Goal: Task Accomplishment & Management: Manage account settings

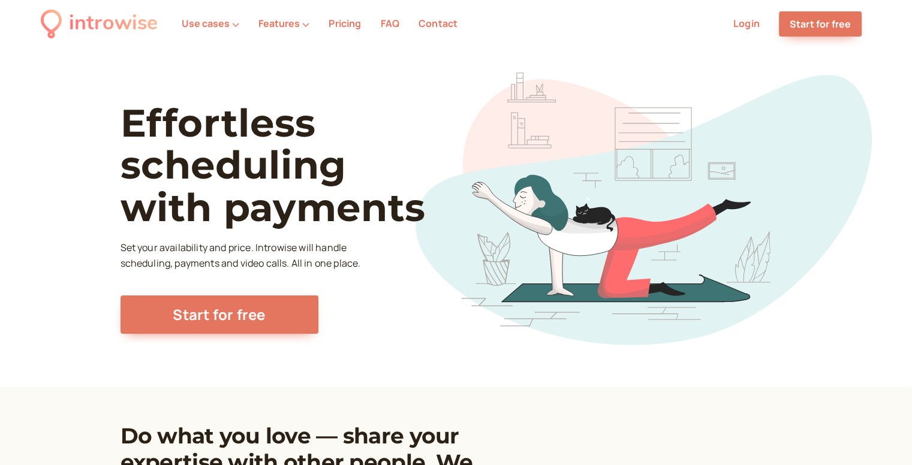
click at [738, 31] on li "Login" at bounding box center [746, 24] width 46 height 16
click at [748, 22] on link "Login" at bounding box center [746, 23] width 26 height 13
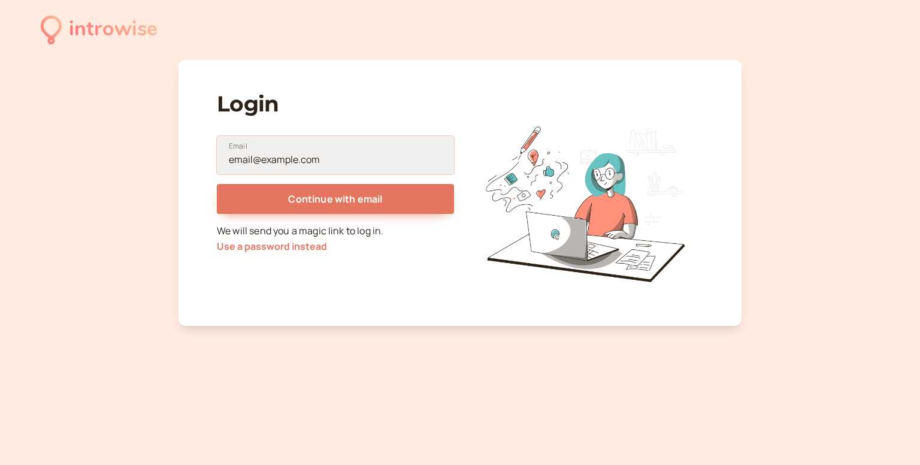
click at [303, 167] on input "Email" at bounding box center [335, 155] width 237 height 38
type input "[EMAIL_ADDRESS][DOMAIN_NAME]"
click at [217, 184] on button "Continue with email" at bounding box center [335, 199] width 237 height 30
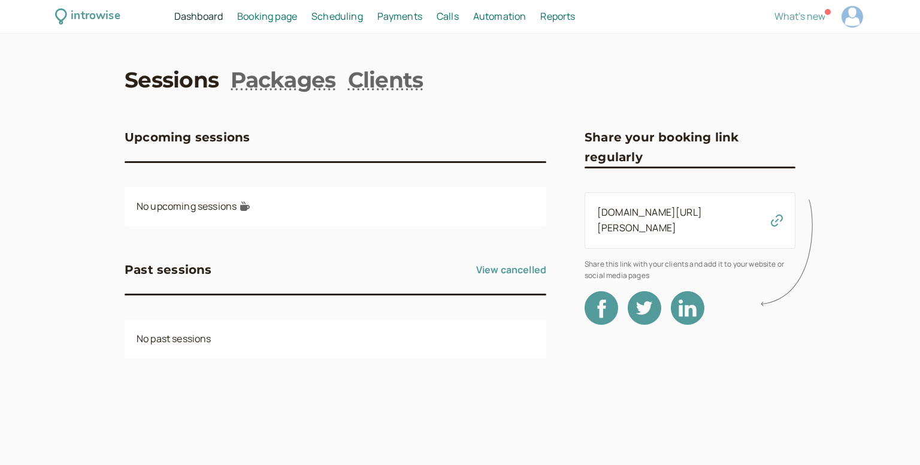
click at [117, 15] on div "introwise" at bounding box center [95, 16] width 49 height 19
click at [852, 14] on div at bounding box center [853, 17] width 22 height 22
select select "America/Winnipeg"
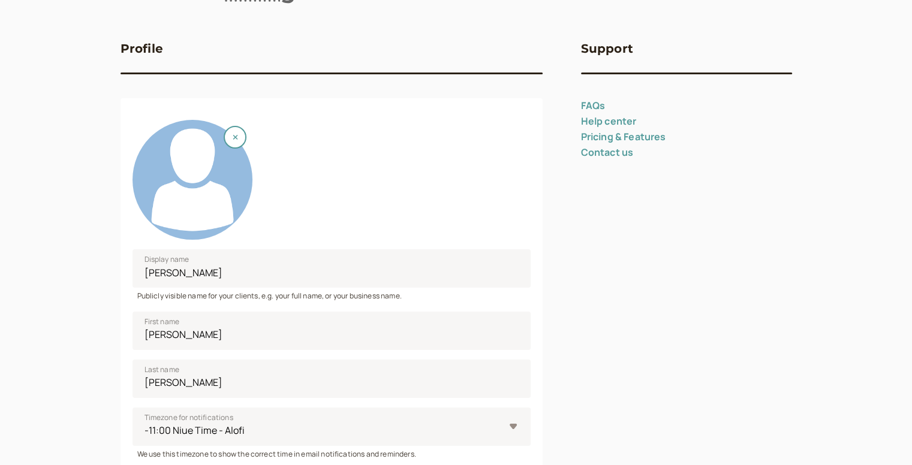
scroll to position [388, 0]
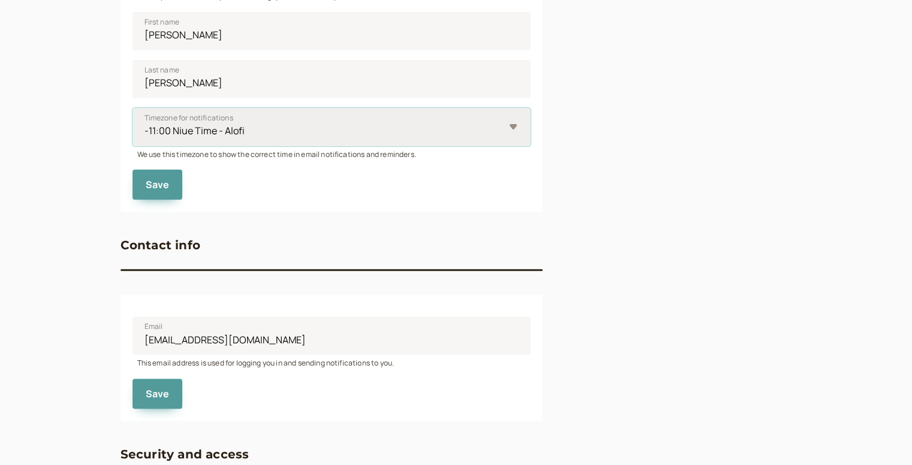
click at [468, 132] on select "-11:00 Niue Time - Alofi -11:00 Samoa Time - Midway -11:00 Samoa Time - Pago Pa…" at bounding box center [331, 127] width 398 height 38
click at [653, 135] on div "Support FAQs Help center Pricing & Features Contact us" at bounding box center [686, 133] width 211 height 837
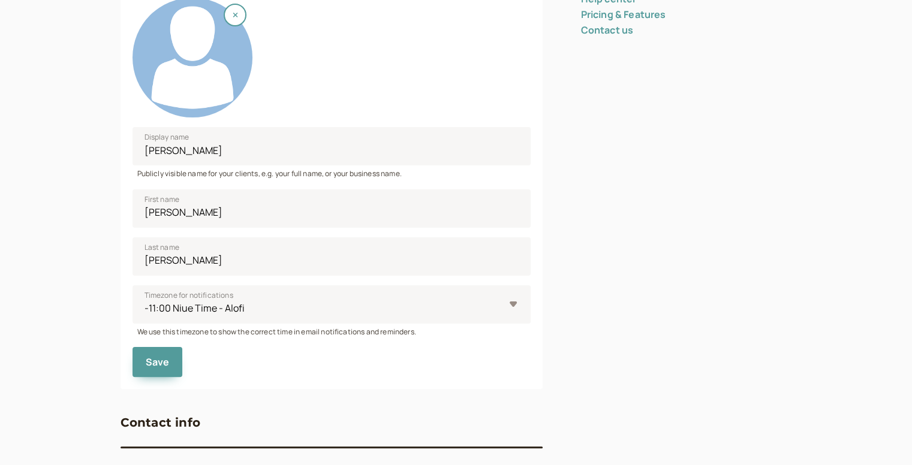
scroll to position [149, 0]
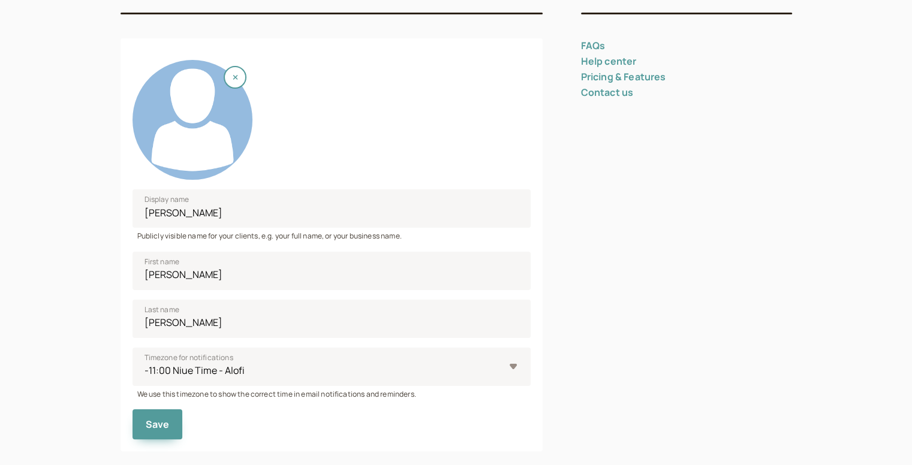
click at [610, 254] on div "Support FAQs Help center Pricing & Features Contact us" at bounding box center [686, 373] width 211 height 837
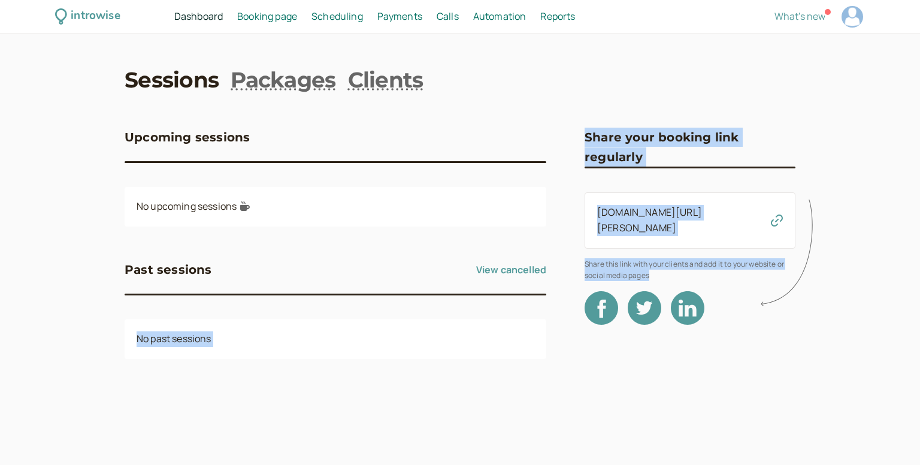
drag, startPoint x: 564, startPoint y: 250, endPoint x: 699, endPoint y: 256, distance: 135.5
click at [699, 256] on div "Upcoming sessions No upcoming sessions Past sessions View cancelled No past ses…" at bounding box center [460, 248] width 671 height 289
click at [699, 258] on span "Share this link with your clients and add it to your website or social media pa…" at bounding box center [690, 269] width 211 height 23
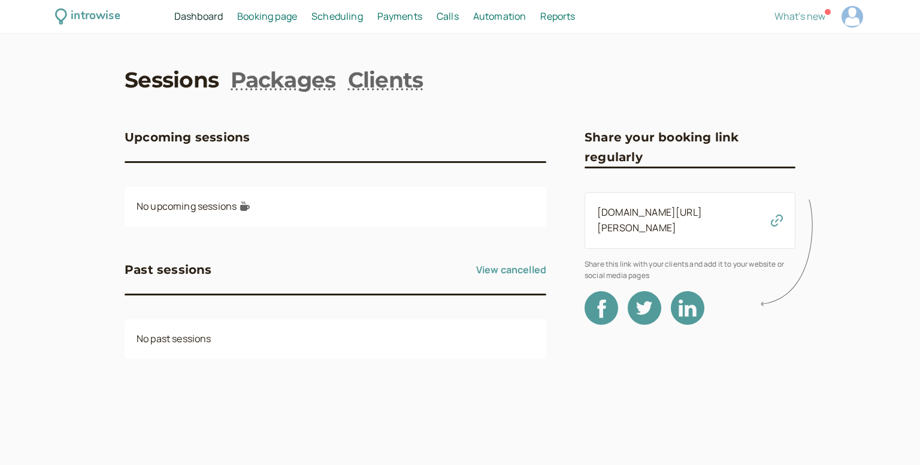
click at [397, 17] on span "Payments" at bounding box center [400, 16] width 45 height 13
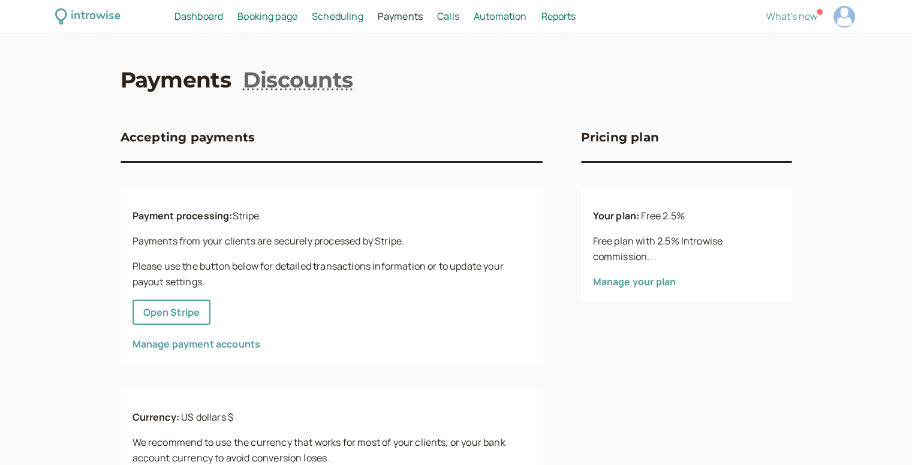
click at [620, 285] on link "Manage your plan" at bounding box center [634, 281] width 83 height 13
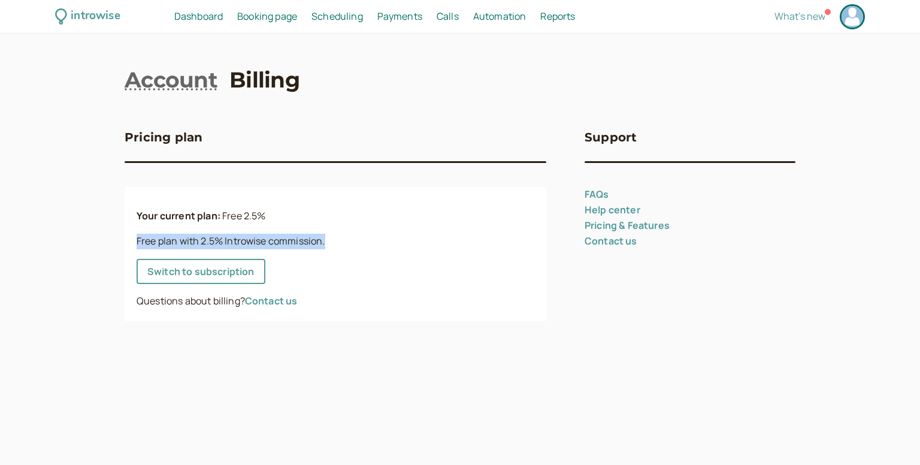
drag, startPoint x: 131, startPoint y: 243, endPoint x: 384, endPoint y: 236, distance: 252.4
click at [384, 236] on div "Your current plan: Free 2.5% Free plan with 2.5% Introwise commission. Switch t…" at bounding box center [336, 254] width 422 height 134
click at [384, 236] on p "Free plan with 2.5% Introwise commission." at bounding box center [336, 242] width 398 height 16
drag, startPoint x: 338, startPoint y: 242, endPoint x: 129, endPoint y: 233, distance: 208.7
click at [129, 233] on div "Your current plan: Free 2.5% Free plan with 2.5% Introwise commission. Switch t…" at bounding box center [336, 254] width 422 height 134
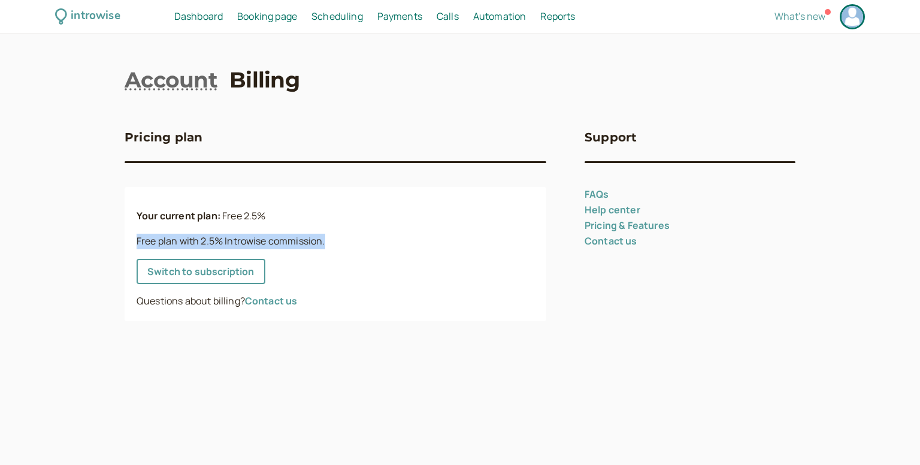
click at [382, 11] on span "Payments" at bounding box center [400, 16] width 45 height 13
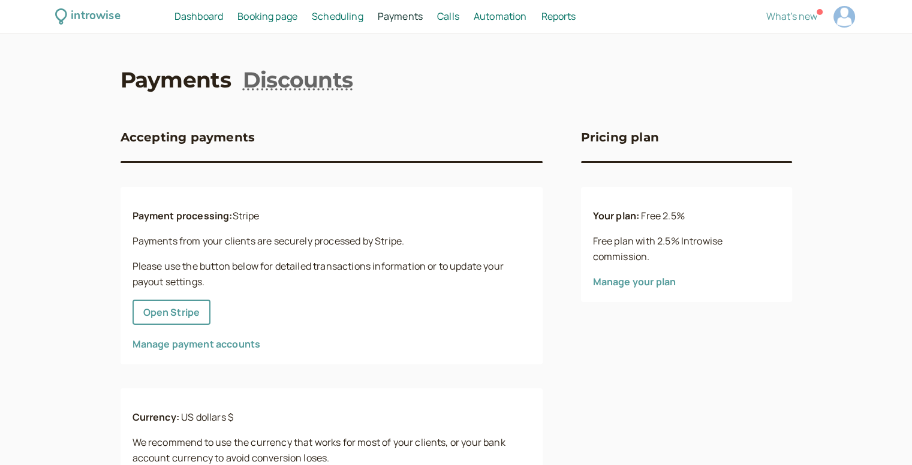
click at [264, 15] on span "Booking page" at bounding box center [267, 16] width 60 height 13
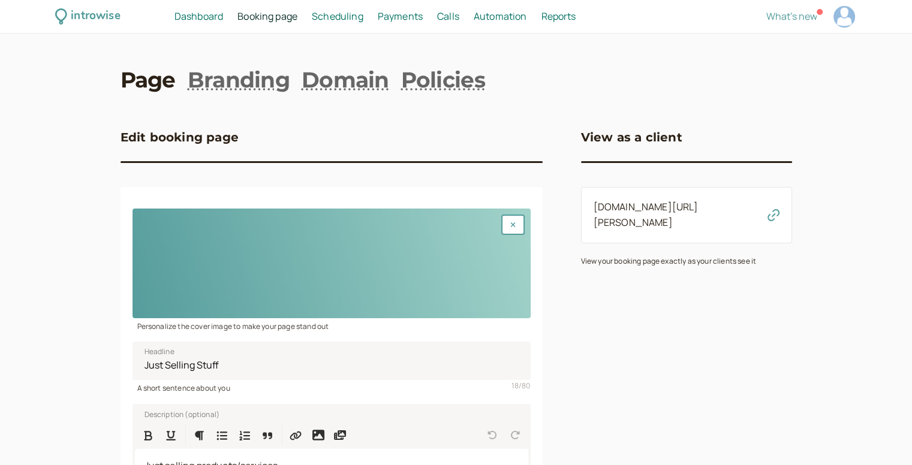
click at [213, 16] on span "Dashboard" at bounding box center [198, 16] width 49 height 13
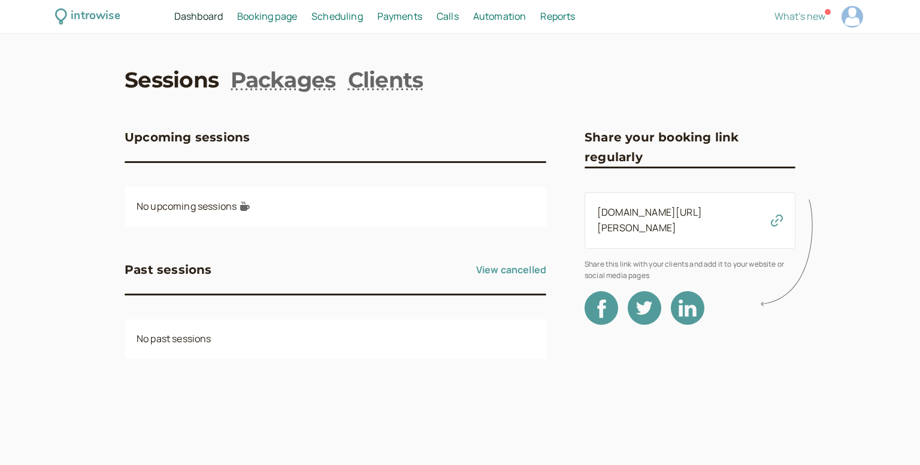
click at [261, 17] on span "Booking page" at bounding box center [267, 16] width 60 height 13
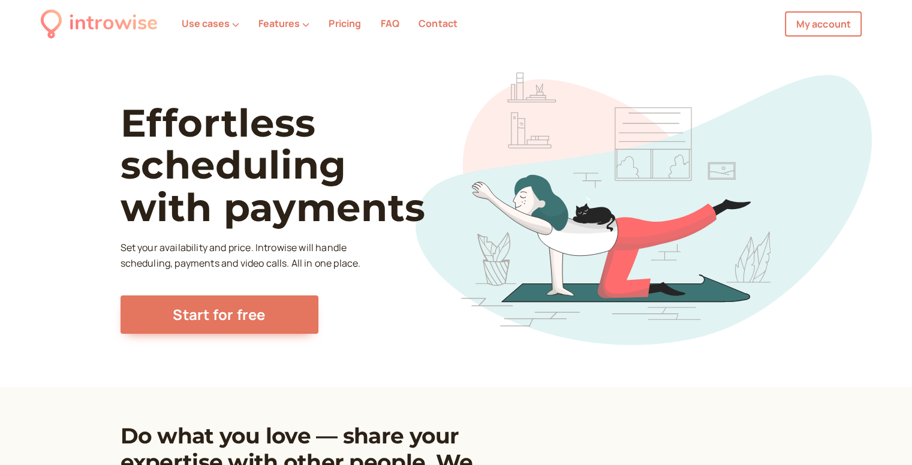
click at [345, 22] on link "Pricing" at bounding box center [344, 23] width 32 height 13
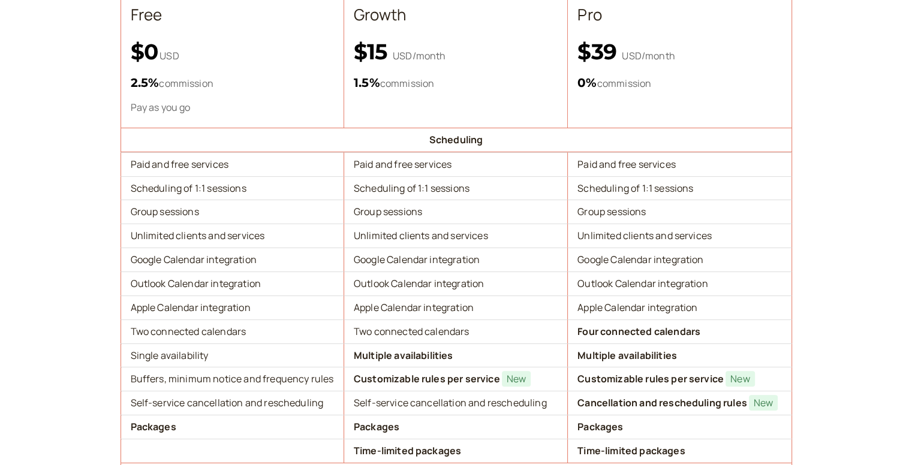
scroll to position [300, 0]
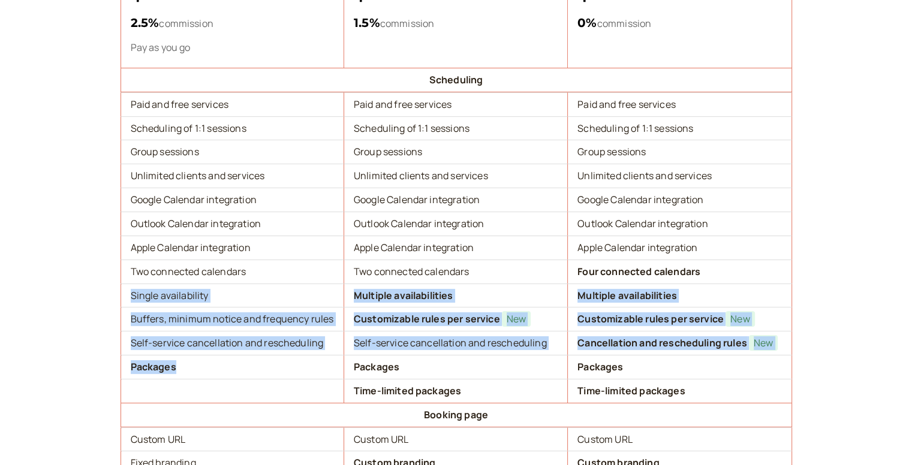
drag, startPoint x: 179, startPoint y: 371, endPoint x: 129, endPoint y: 291, distance: 94.5
click at [129, 291] on td "Single availability" at bounding box center [232, 295] width 224 height 24
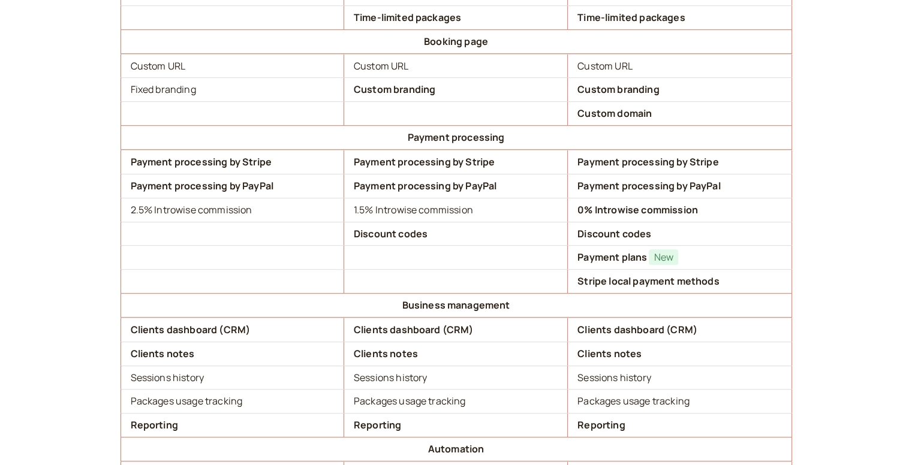
scroll to position [659, 0]
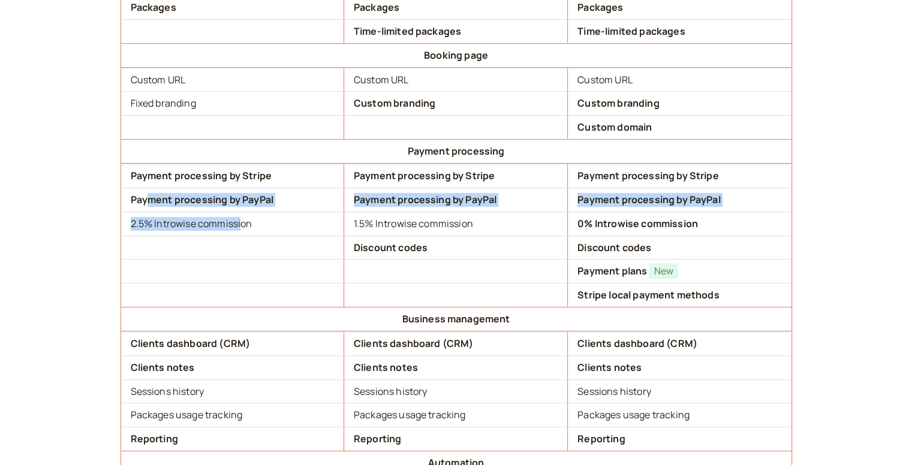
drag, startPoint x: 243, startPoint y: 217, endPoint x: 139, endPoint y: 180, distance: 110.5
click at [140, 181] on tbody "Scheduling Paid and free services Paid and free services Paid and free services…" at bounding box center [455, 308] width 671 height 1201
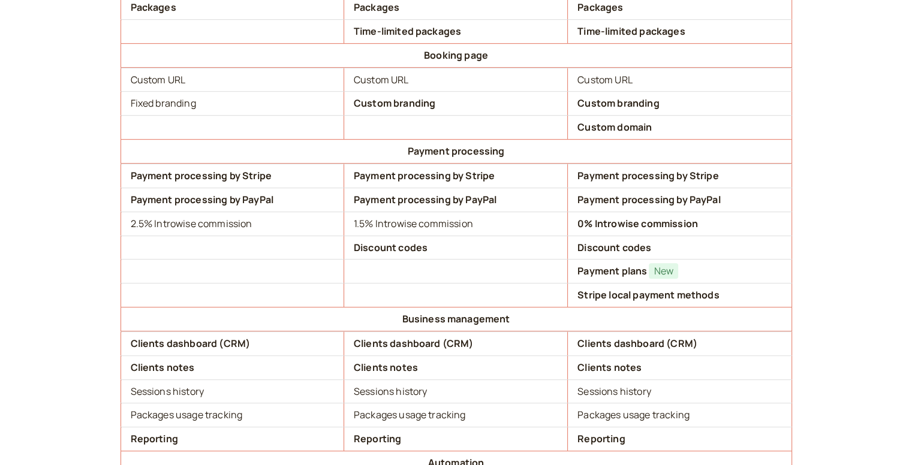
click at [137, 178] on b "Payment processing by Stripe" at bounding box center [201, 175] width 141 height 13
drag, startPoint x: 128, startPoint y: 216, endPoint x: 306, endPoint y: 228, distance: 178.9
click at [306, 228] on td "2.5 % Introwise commission" at bounding box center [232, 224] width 224 height 24
click at [300, 222] on td "2.5 % Introwise commission" at bounding box center [232, 224] width 224 height 24
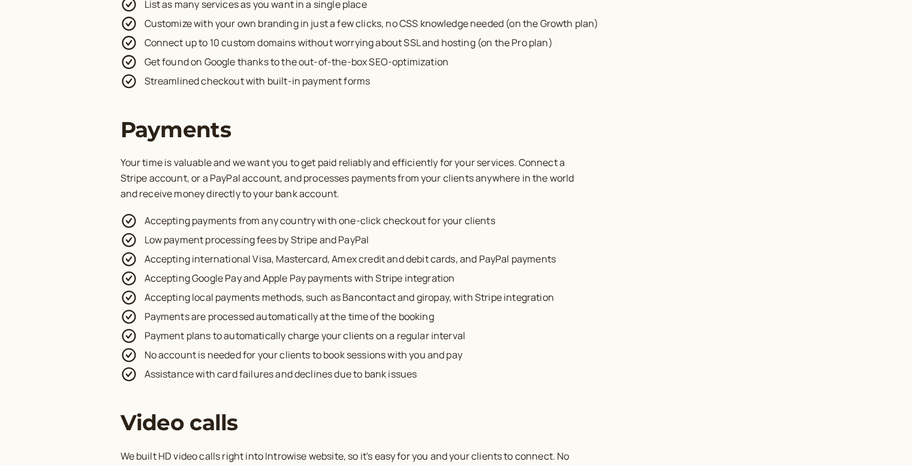
scroll to position [2397, 0]
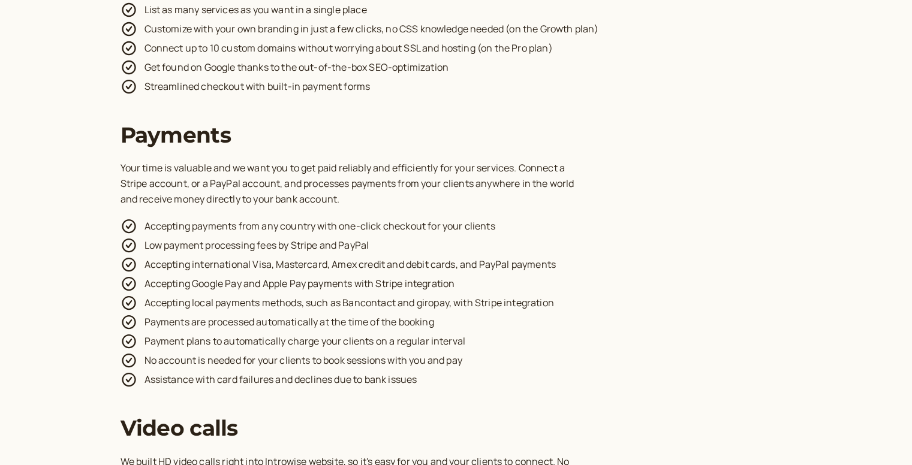
click at [666, 190] on div "Payments Your time is valuable and we want you to get paid reliably and efficie…" at bounding box center [455, 255] width 671 height 267
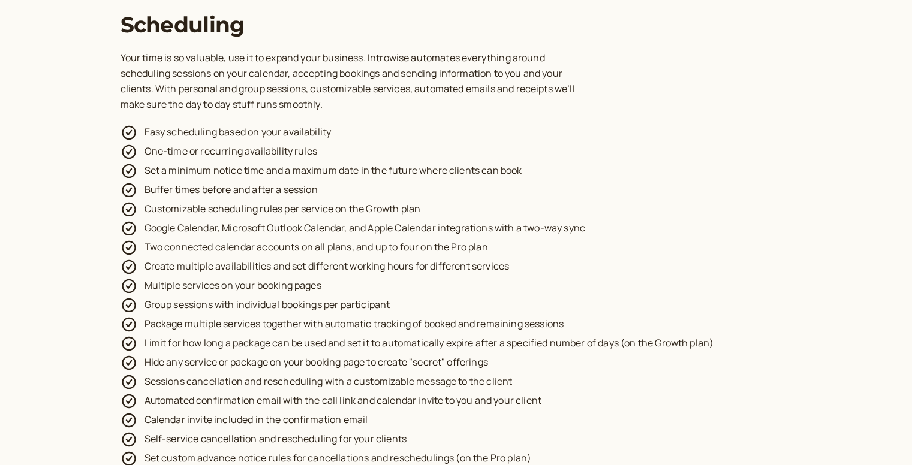
scroll to position [1618, 0]
